Goal: Information Seeking & Learning: Learn about a topic

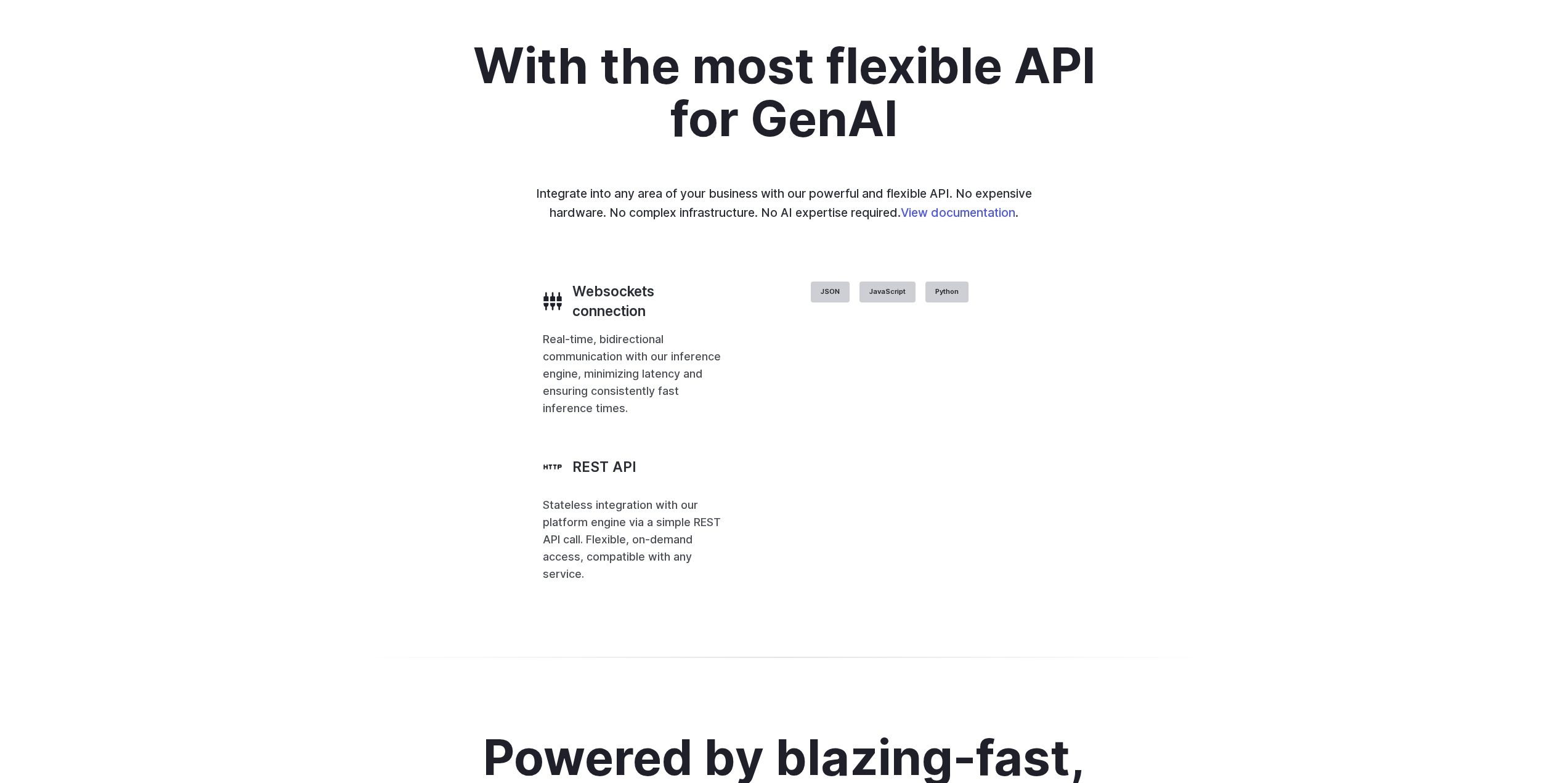
scroll to position [2958, 0]
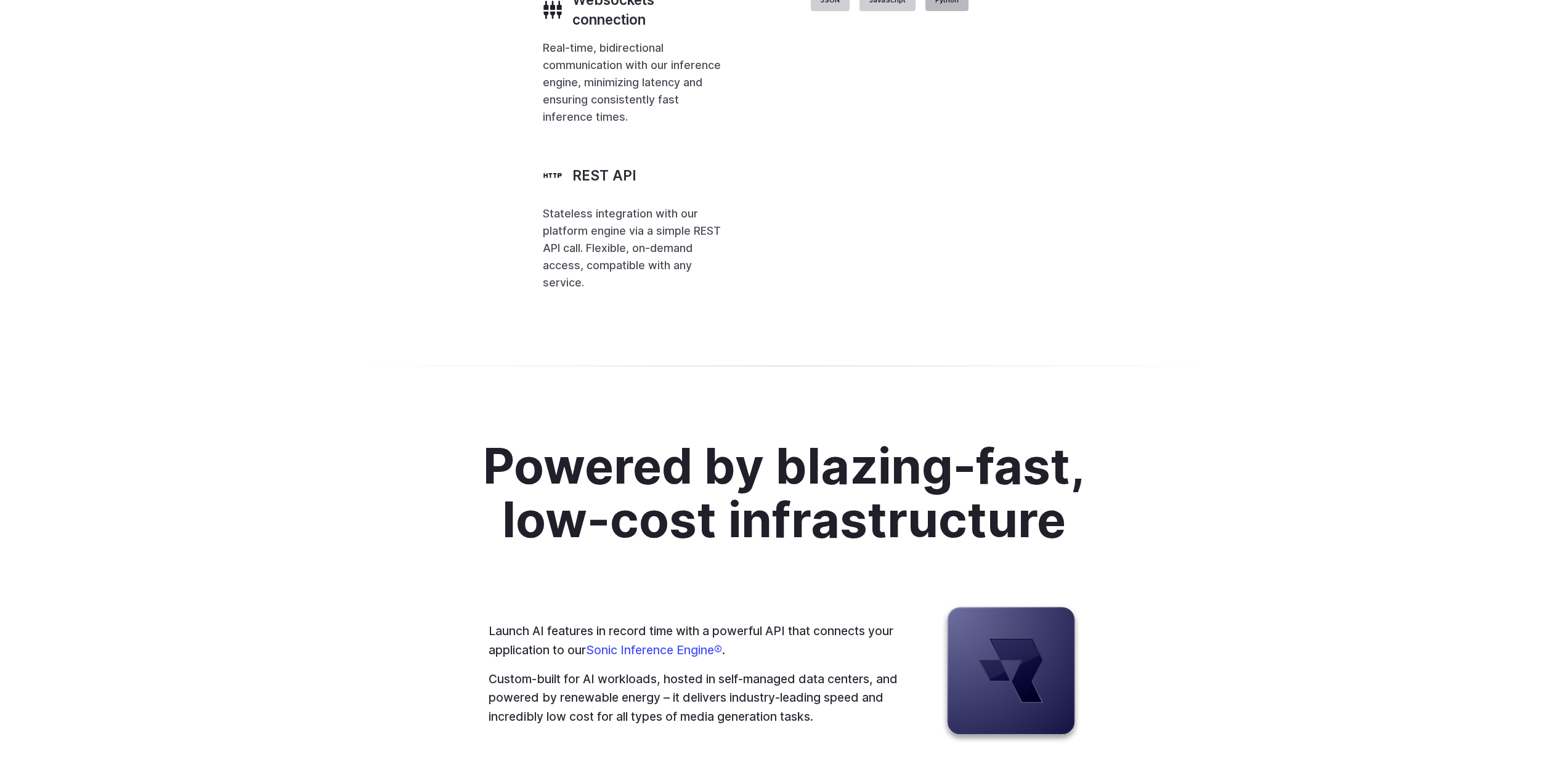
click at [968, 11] on label "Python" at bounding box center [947, 0] width 43 height 21
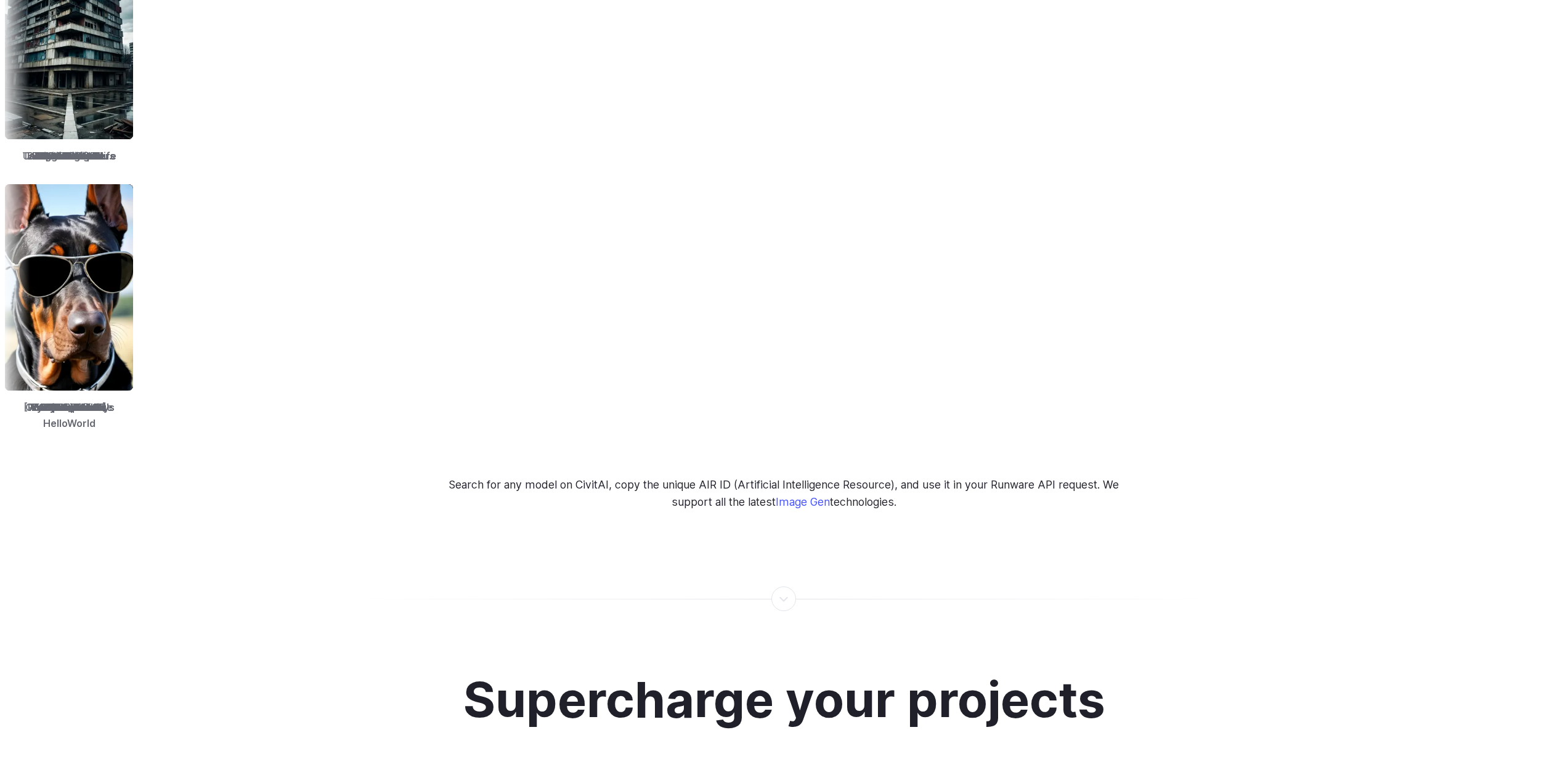
scroll to position [0, 0]
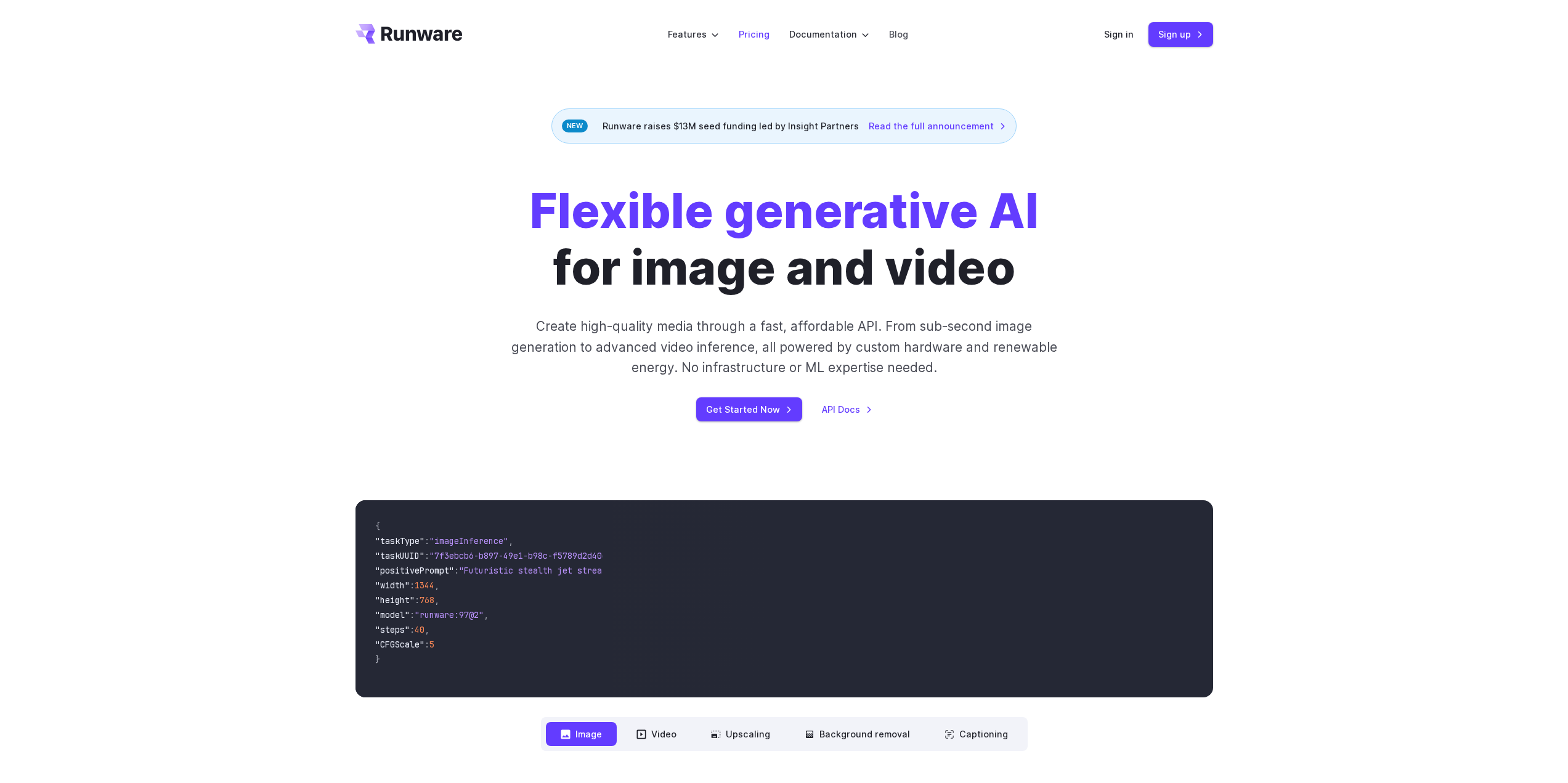
click at [760, 40] on link "Pricing" at bounding box center [754, 34] width 31 height 14
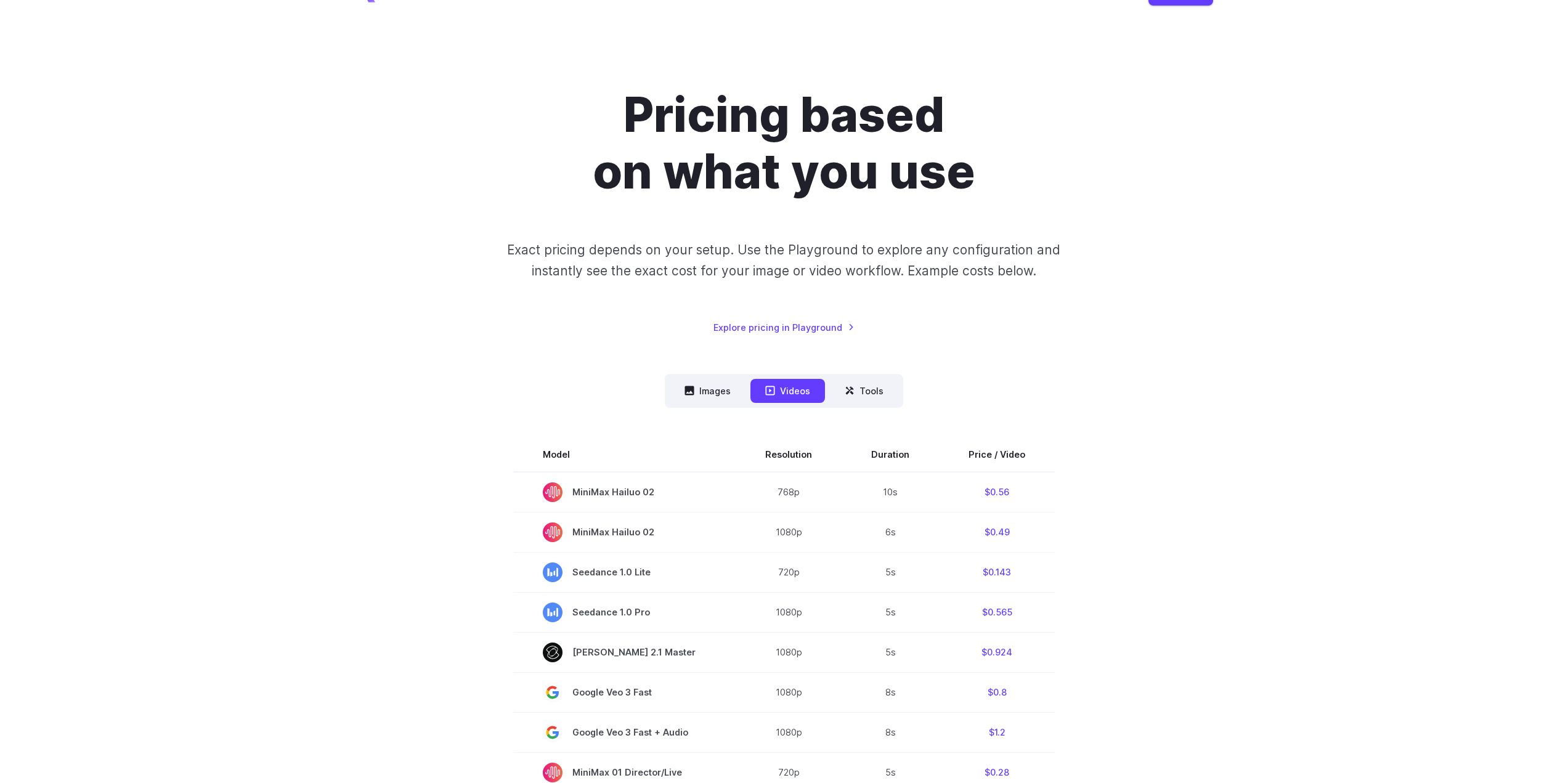
scroll to position [185, 0]
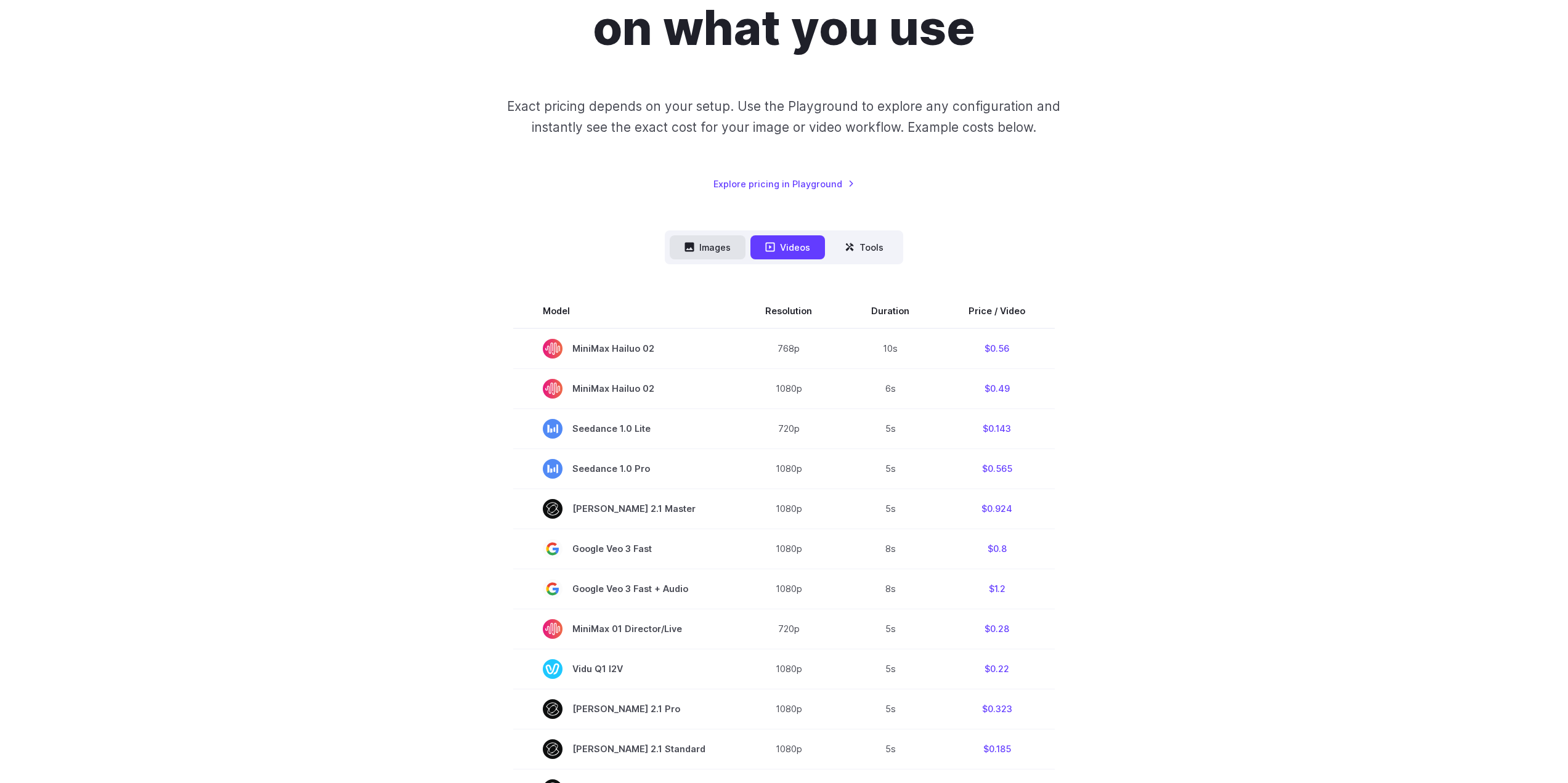
click at [712, 243] on button "Images" at bounding box center [708, 247] width 76 height 24
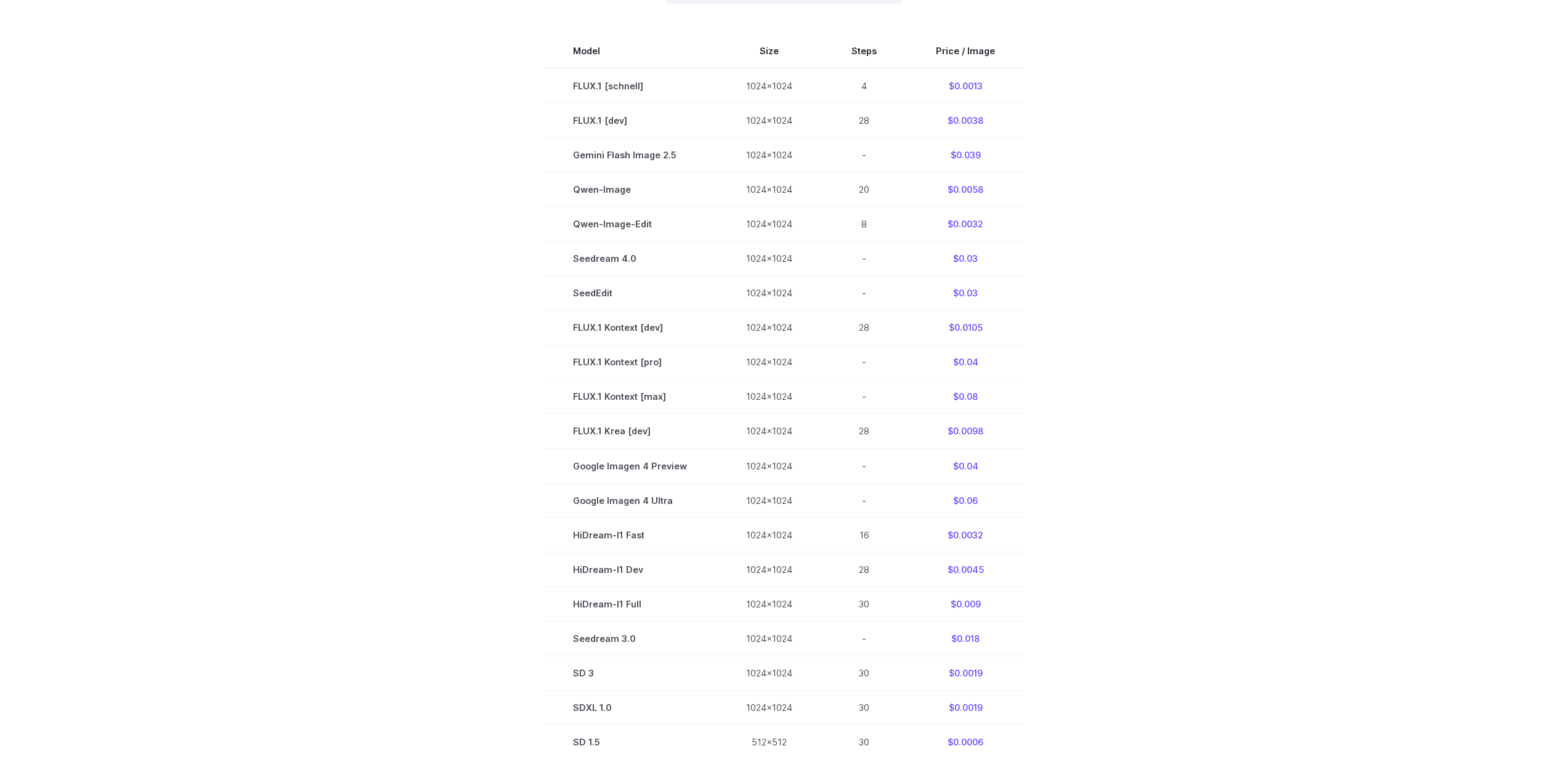
scroll to position [493, 0]
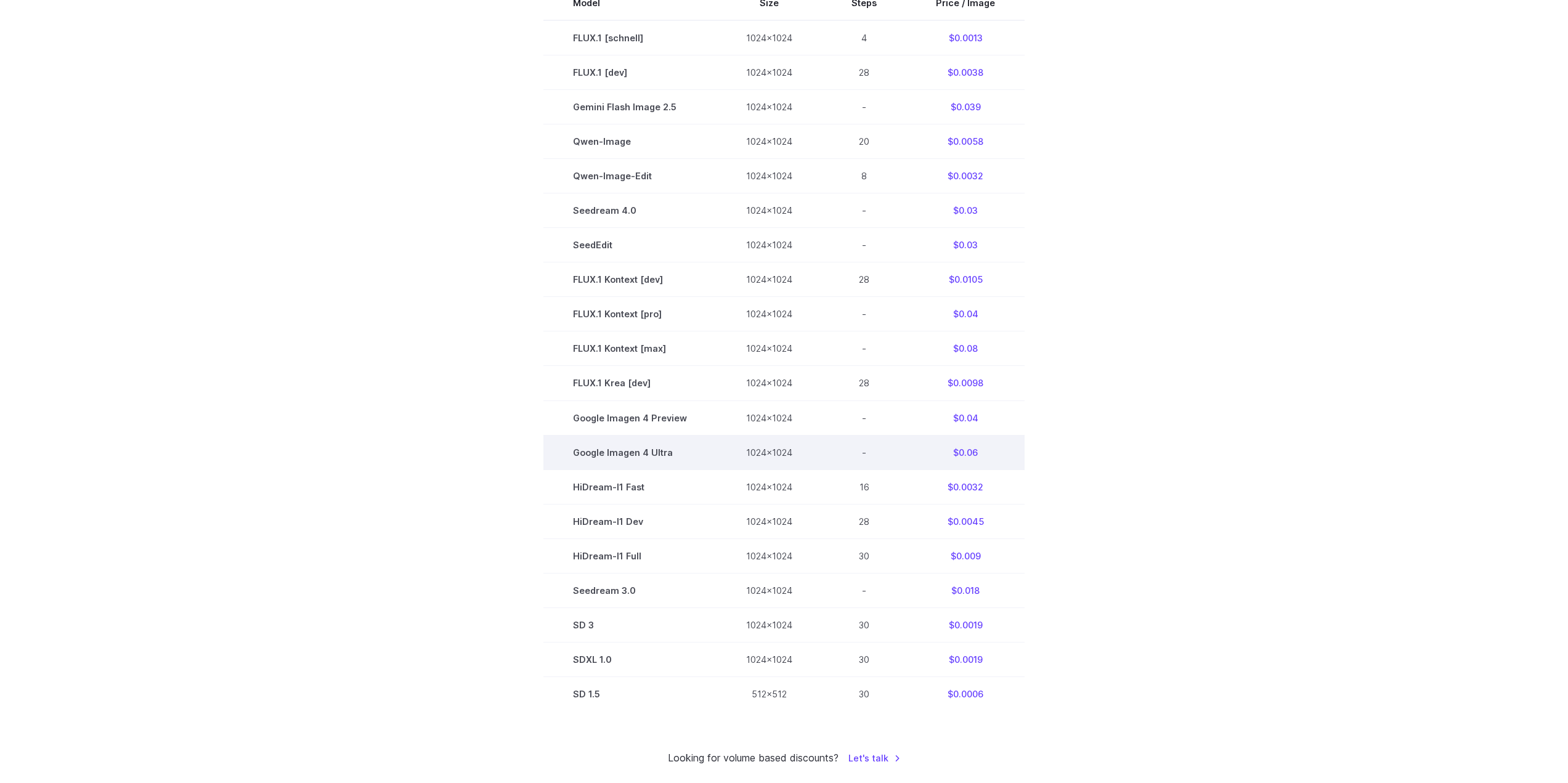
click at [679, 453] on td "Google Imagen 4 Ultra" at bounding box center [630, 452] width 173 height 34
click at [646, 453] on td "Google Imagen 4 Ultra" at bounding box center [630, 452] width 173 height 34
drag, startPoint x: 676, startPoint y: 455, endPoint x: 568, endPoint y: 460, distance: 108.1
click at [568, 460] on td "Google Imagen 4 Ultra" at bounding box center [630, 452] width 173 height 34
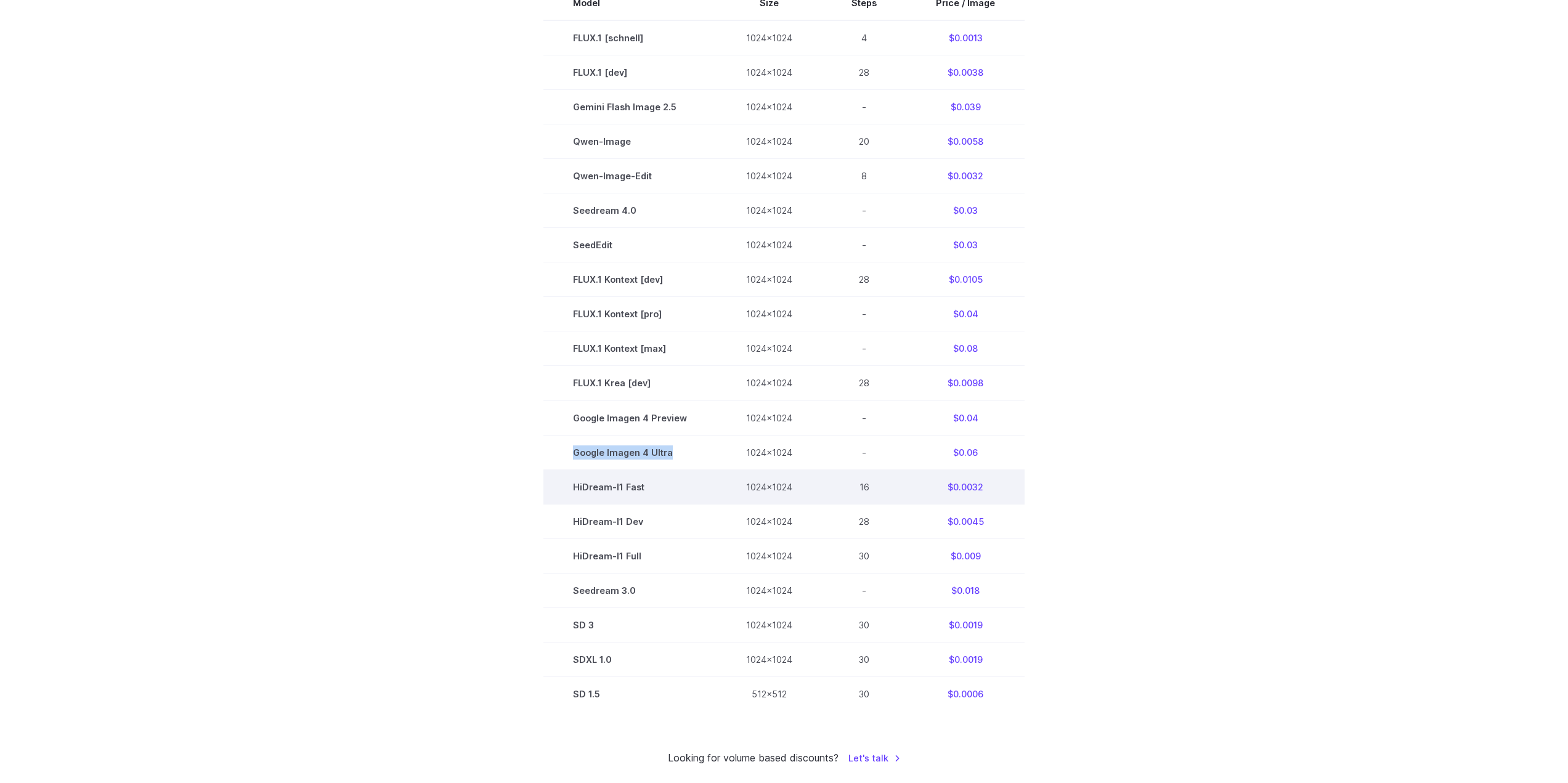
copy td "Google Imagen 4 Ultra"
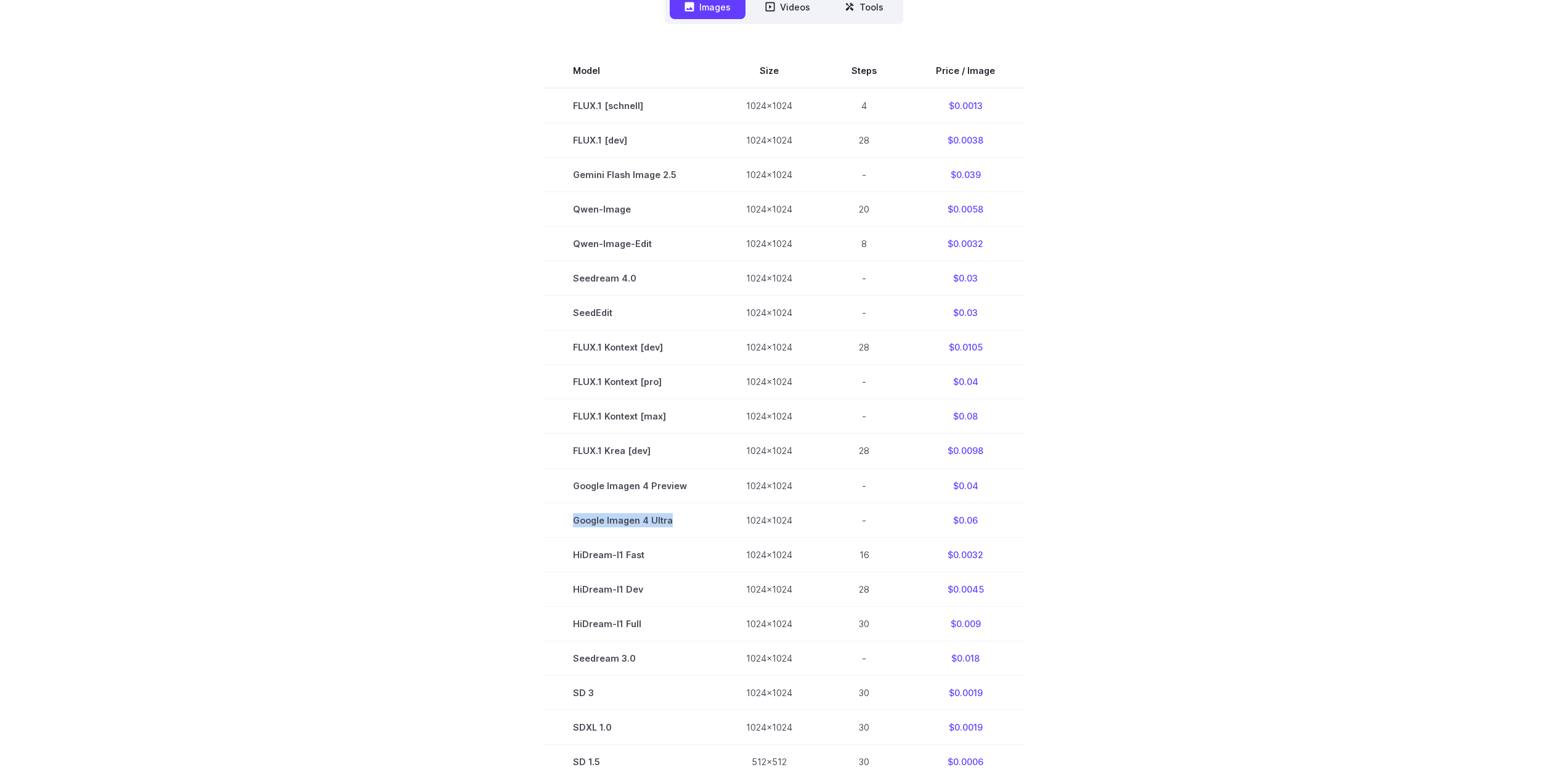
scroll to position [555, 0]
